Goal: Information Seeking & Learning: Check status

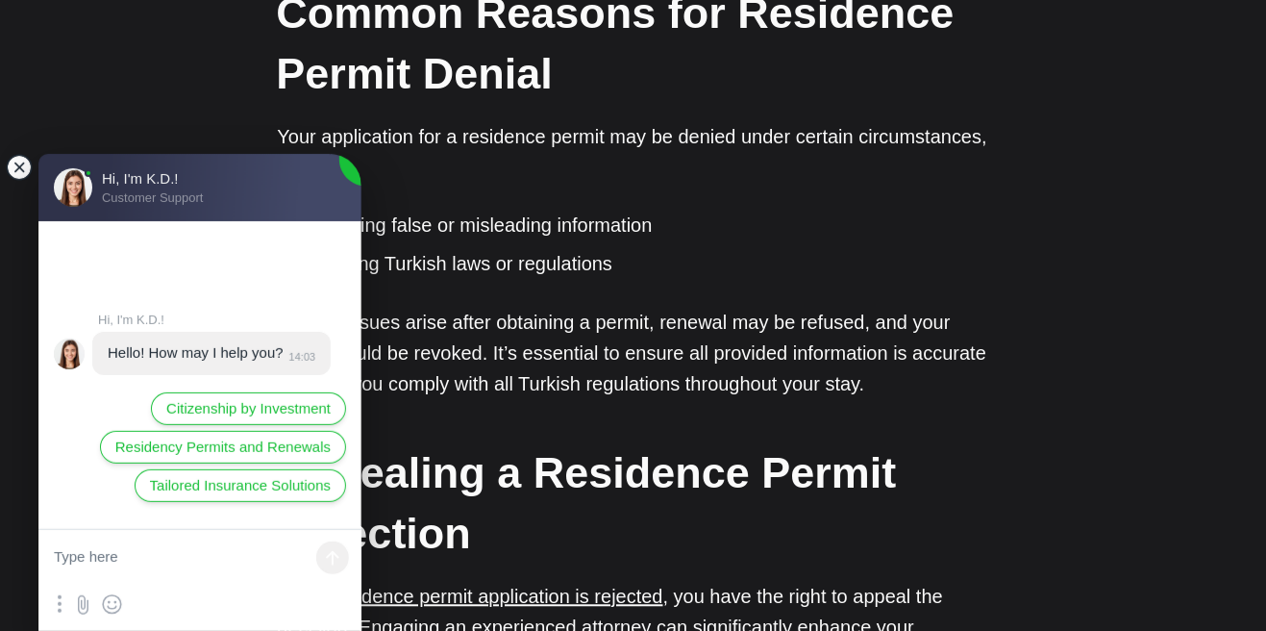
click at [15, 171] on jdiv at bounding box center [19, 167] width 27 height 27
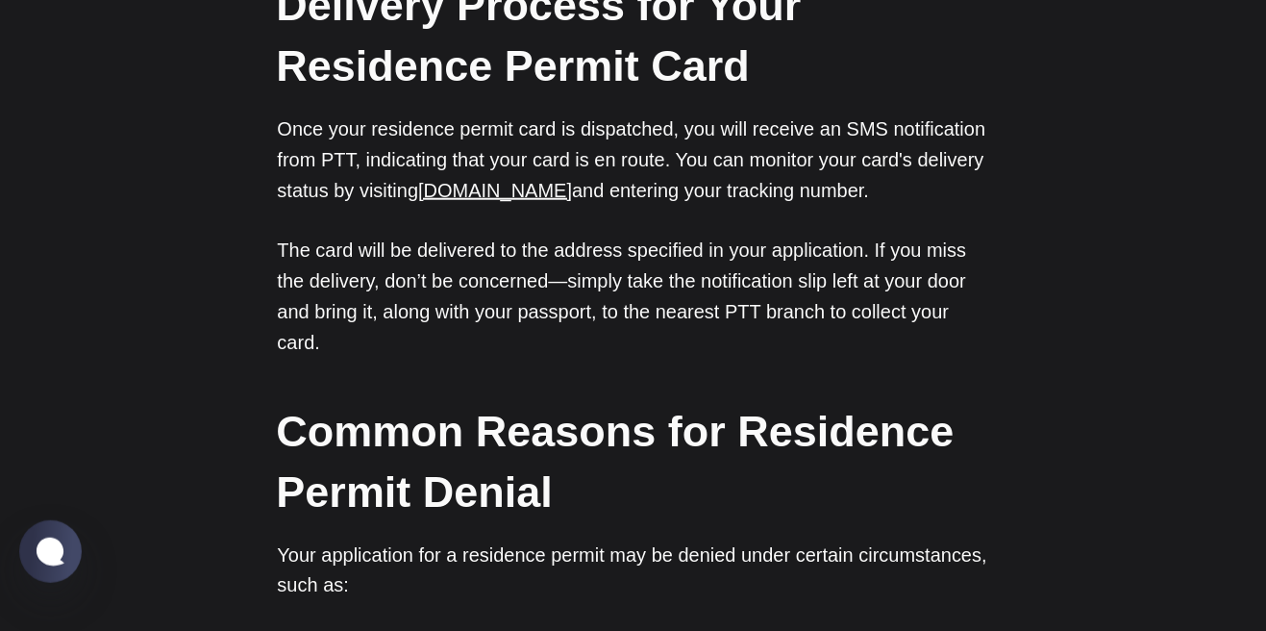
scroll to position [2365, 0]
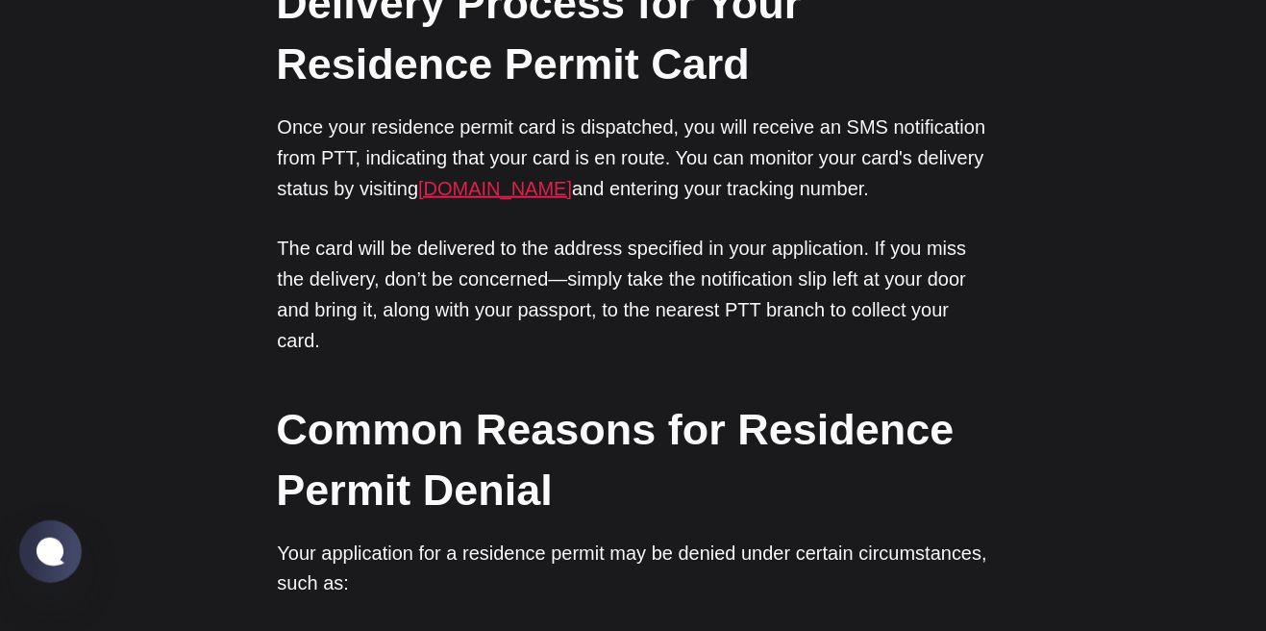
click at [453, 199] on link "[DOMAIN_NAME]" at bounding box center [495, 188] width 154 height 21
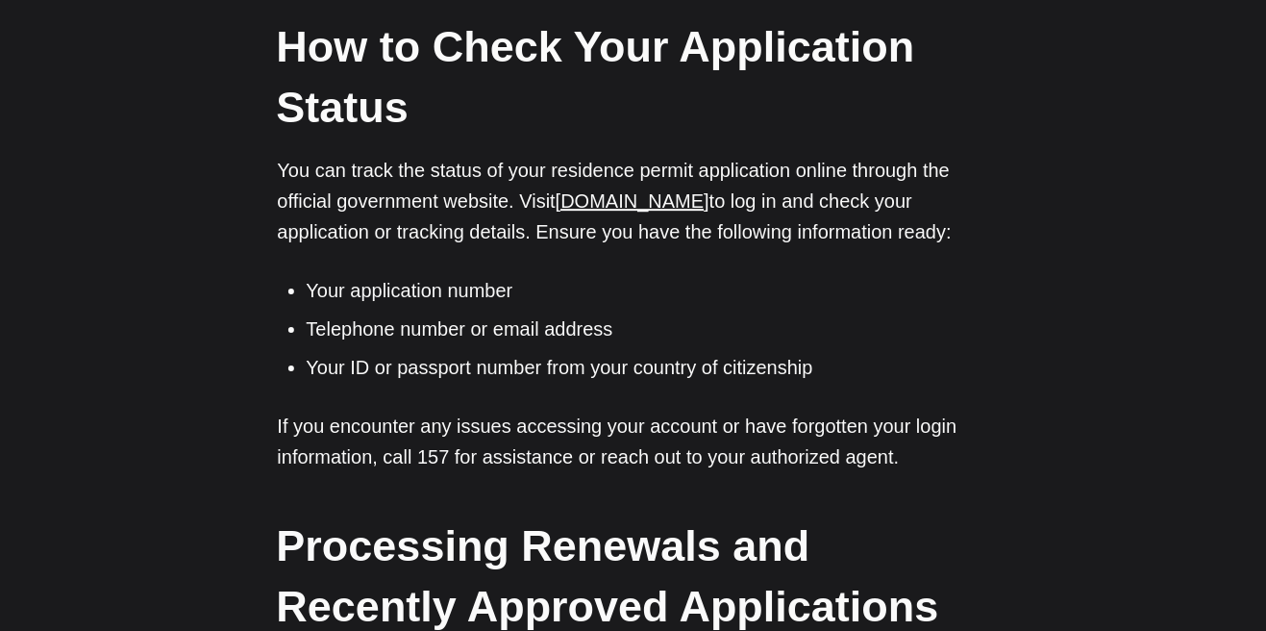
scroll to position [1475, 0]
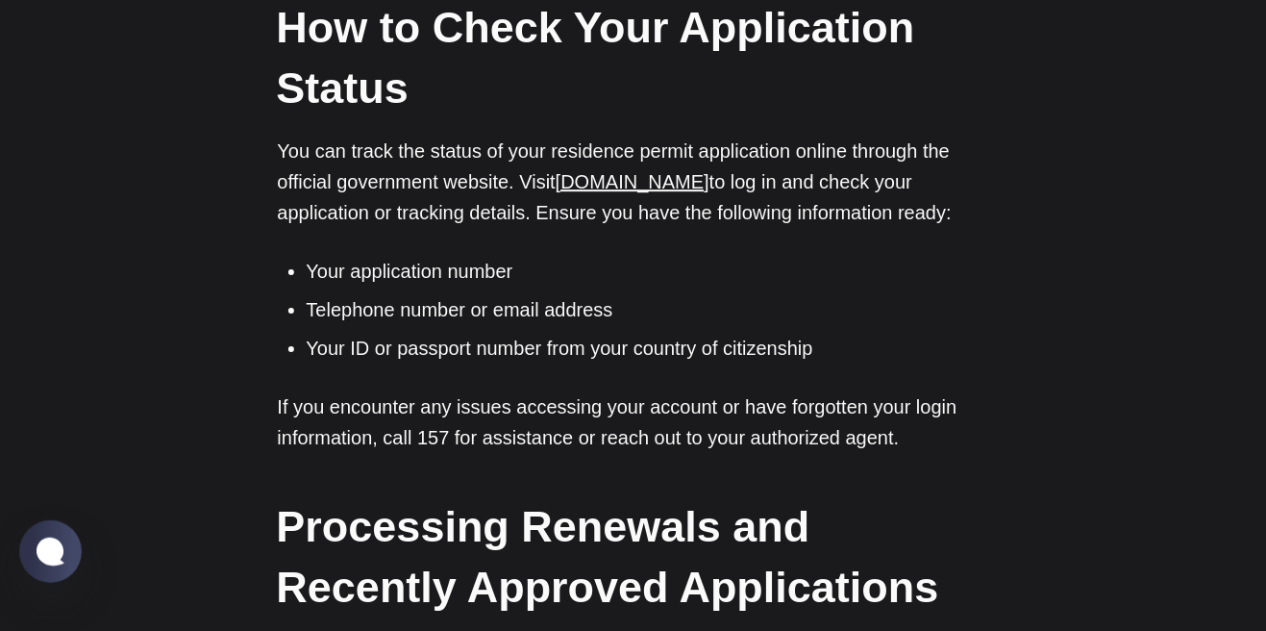
click at [579, 180] on p "You can track the status of your residence permit application online through th…" at bounding box center [633, 182] width 711 height 92
click at [569, 192] on link "[DOMAIN_NAME]" at bounding box center [633, 181] width 154 height 21
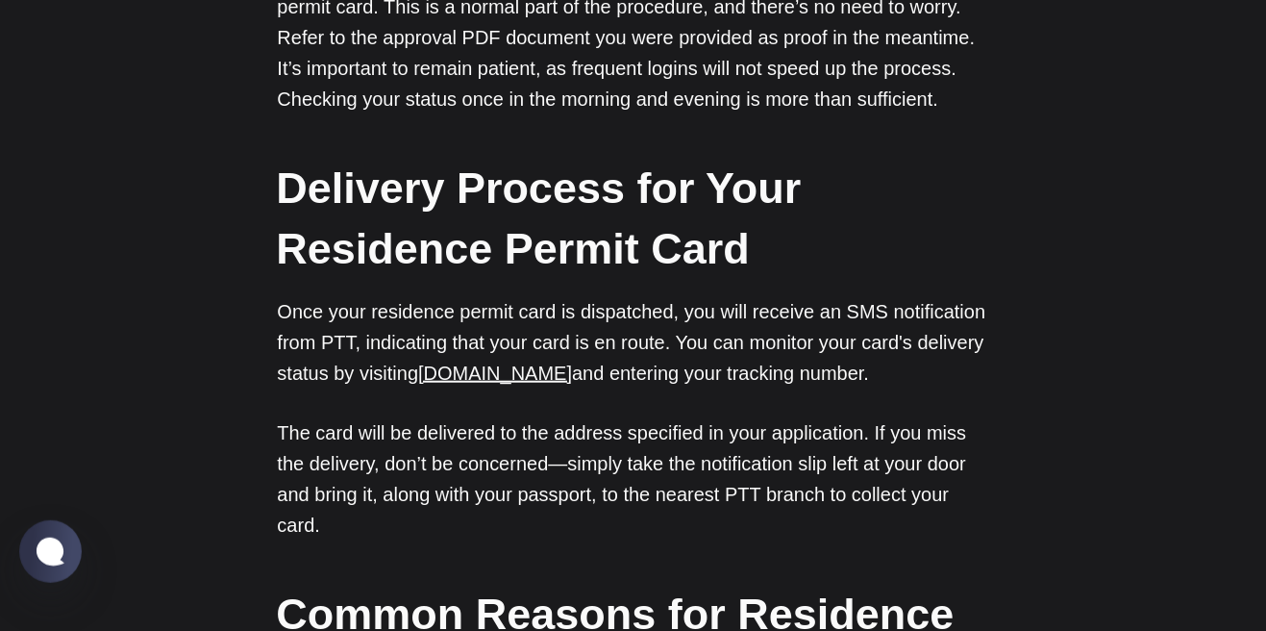
scroll to position [2181, 0]
